Goal: Transaction & Acquisition: Purchase product/service

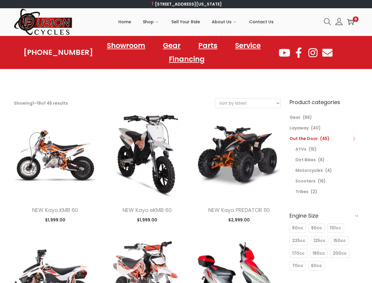
click at [328, 22] on icon at bounding box center [327, 21] width 7 height 7
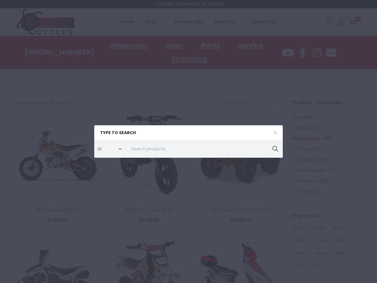
click at [183, 234] on div "Type to search All ATVs ATVs Covers Dirt Bikes Dirt Bikes Gear Gloves Helmets L…" at bounding box center [188, 141] width 377 height 283
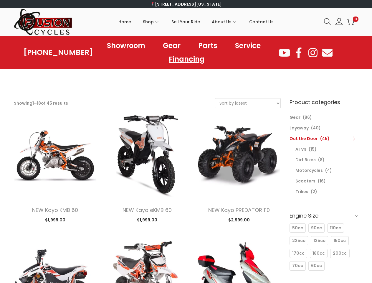
click at [354, 138] on icon at bounding box center [354, 138] width 4 height 4
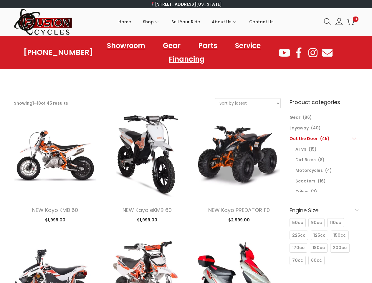
click at [324, 215] on div "Engine Size 50cc 50cc 90cc 90cc 110cc 110cc 225cc 225cc 125cc 125cc 150cc 150cc…" at bounding box center [324, 235] width 69 height 64
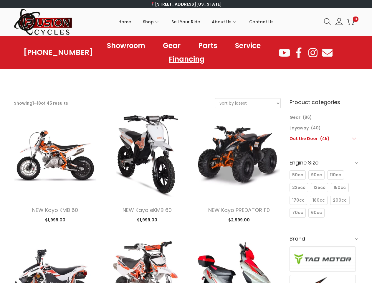
click at [298, 240] on h6 "Brand" at bounding box center [324, 239] width 69 height 14
